Goal: Find specific page/section: Find specific page/section

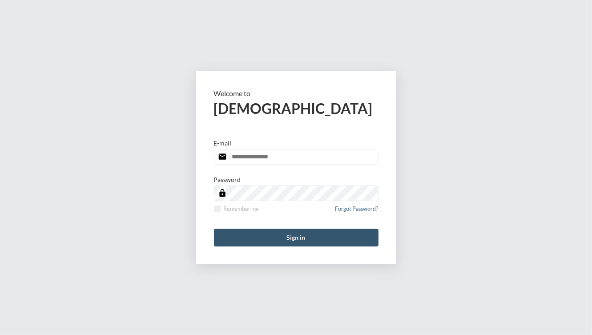
type input "**********"
click at [281, 239] on button "Sign in" at bounding box center [296, 238] width 165 height 18
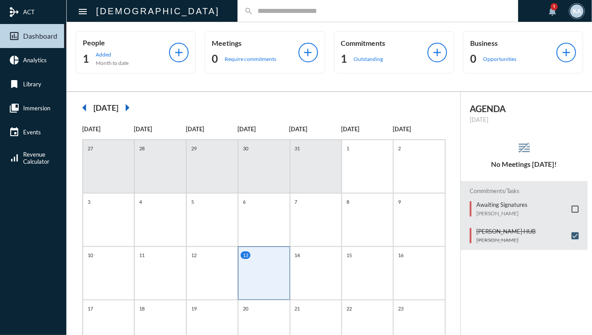
click at [390, 13] on input "text" at bounding box center [382, 11] width 259 height 8
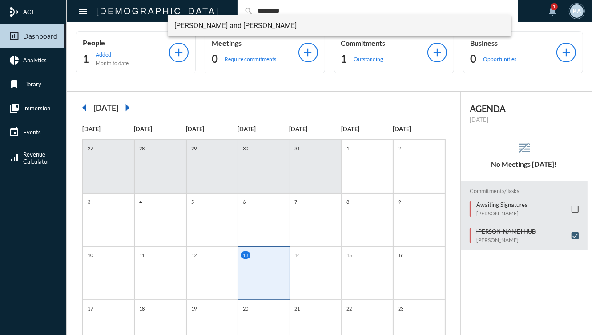
type input "********"
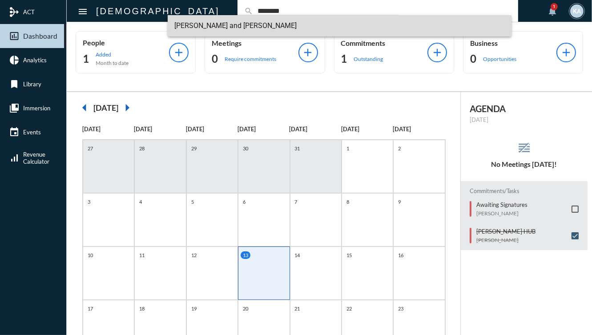
click at [229, 23] on span "[PERSON_NAME] and [PERSON_NAME]" at bounding box center [340, 25] width 330 height 21
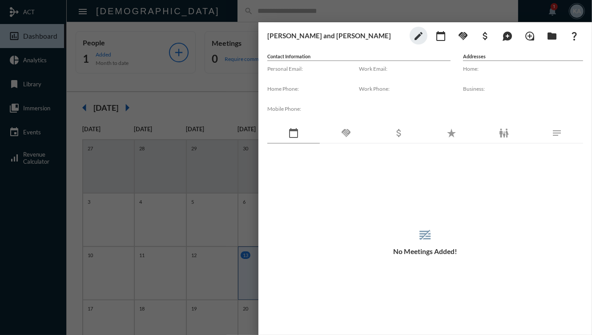
click at [338, 134] on div "handshake" at bounding box center [346, 133] width 53 height 20
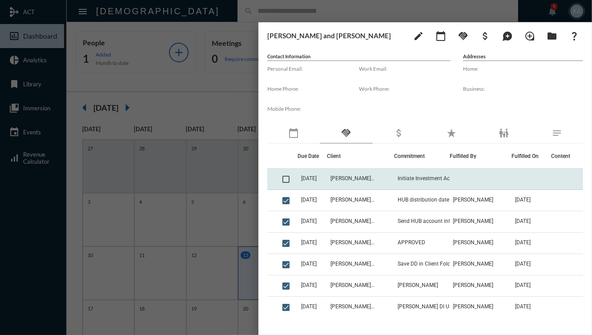
click at [405, 173] on td "Initiate Investment Account Opening" at bounding box center [422, 179] width 56 height 21
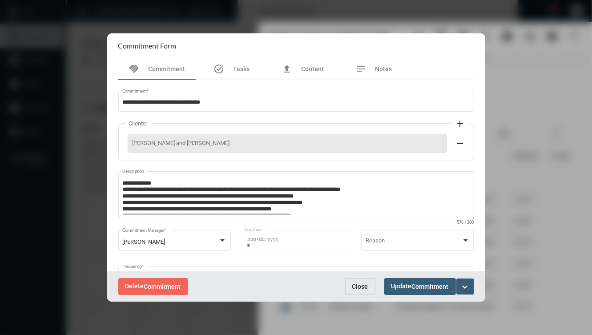
click at [357, 285] on span "Close" at bounding box center [360, 286] width 16 height 7
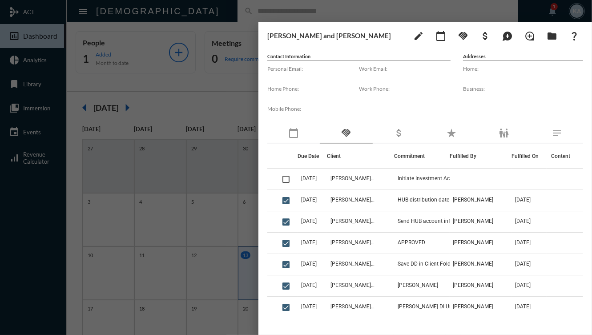
click at [270, 112] on div "Mobile Phone:" at bounding box center [313, 113] width 92 height 20
click at [191, 107] on div at bounding box center [296, 167] width 592 height 335
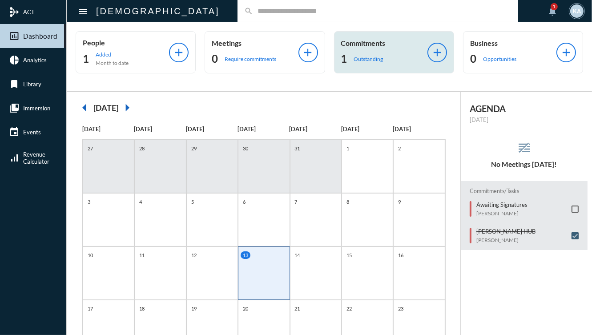
click at [382, 61] on div "1 Outstanding" at bounding box center [384, 59] width 86 height 14
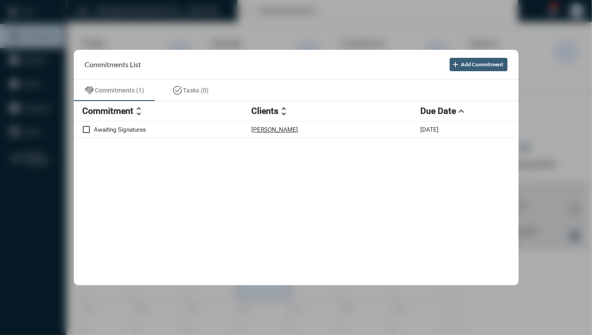
click at [330, 25] on div at bounding box center [296, 167] width 592 height 335
